Goal: Information Seeking & Learning: Learn about a topic

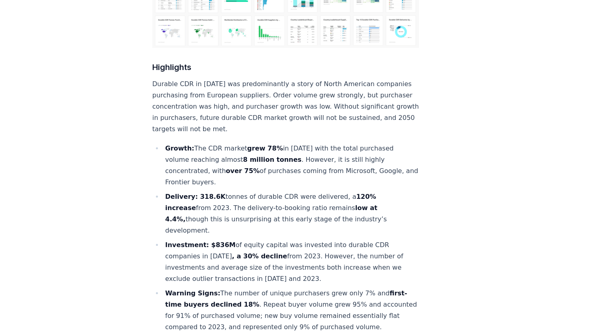
scroll to position [258, 0]
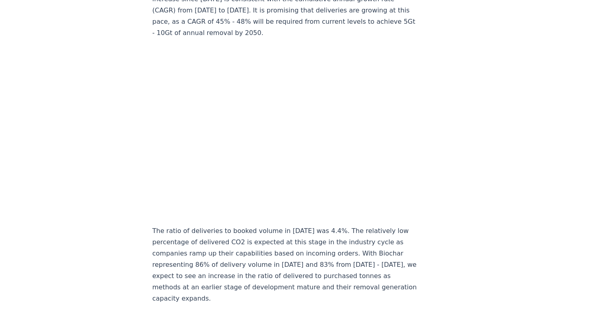
scroll to position [4133, 0]
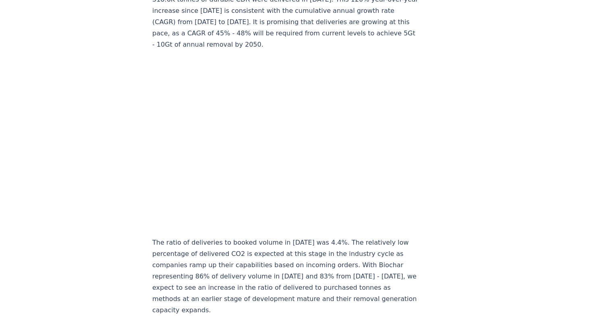
click at [512, 153] on div "[DATE] Keep Calm and Remove On - [DOMAIN_NAME] 2024 Year in Review Highlights D…" at bounding box center [307, 309] width 564 height 8827
drag, startPoint x: 405, startPoint y: 158, endPoint x: 411, endPoint y: 174, distance: 16.6
click at [406, 160] on article "[DATE] Keep Calm and Remove On - [DOMAIN_NAME] 2024 Year in Review Highlights D…" at bounding box center [306, 309] width 309 height 8827
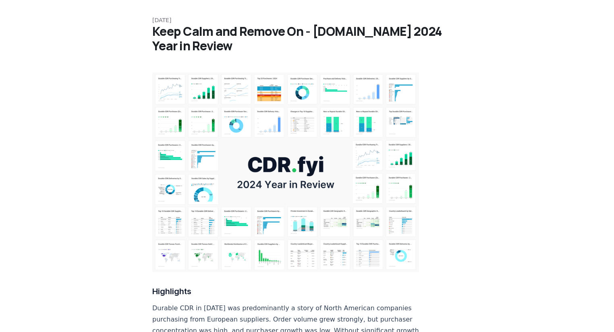
scroll to position [0, 0]
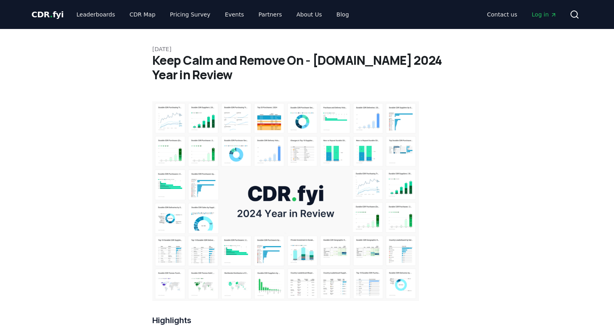
drag, startPoint x: 409, startPoint y: 161, endPoint x: 389, endPoint y: 29, distance: 133.3
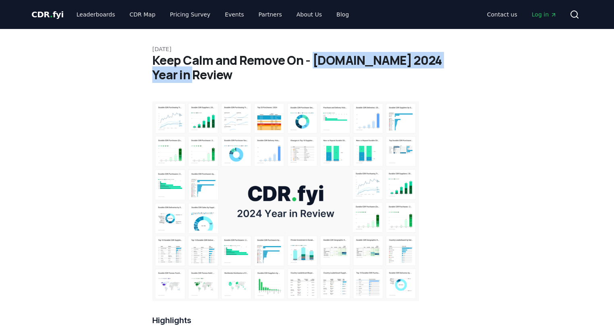
drag, startPoint x: 311, startPoint y: 60, endPoint x: 325, endPoint y: 72, distance: 18.3
click at [325, 72] on h1 "Keep Calm and Remove On - [DOMAIN_NAME] 2024 Year in Review" at bounding box center [306, 67] width 309 height 29
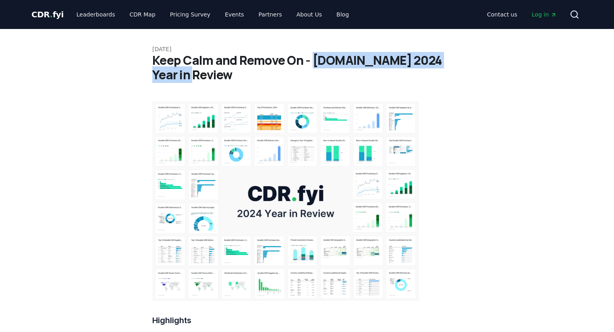
drag, startPoint x: 311, startPoint y: 62, endPoint x: 318, endPoint y: 69, distance: 9.1
click at [318, 69] on h1 "Keep Calm and Remove On - [DOMAIN_NAME] 2024 Year in Review" at bounding box center [306, 67] width 309 height 29
copy h1 "[DOMAIN_NAME] 2024 Year in Review"
